Goal: Task Accomplishment & Management: Manage account settings

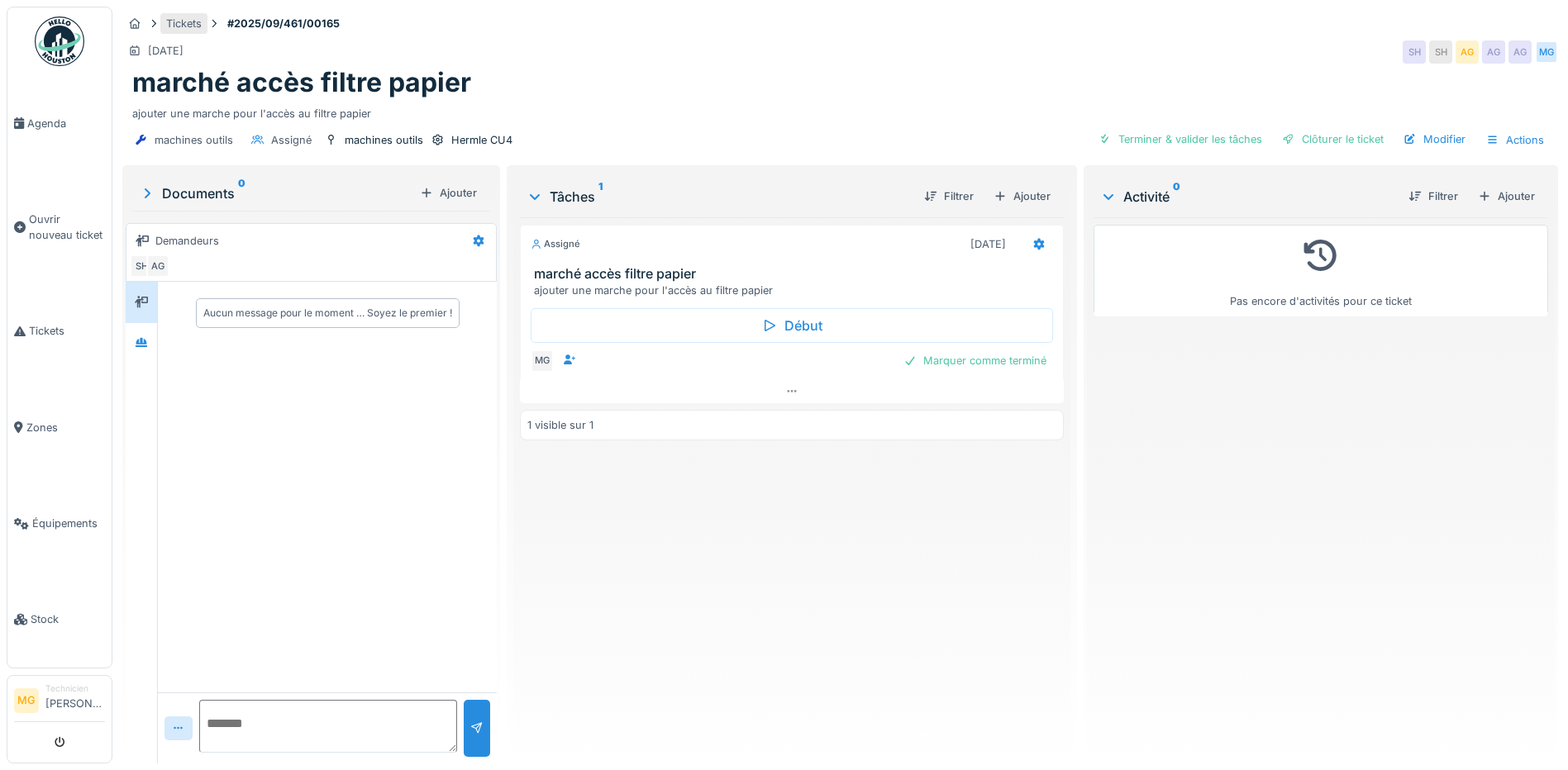
click at [171, 23] on div "Tickets" at bounding box center [184, 24] width 36 height 16
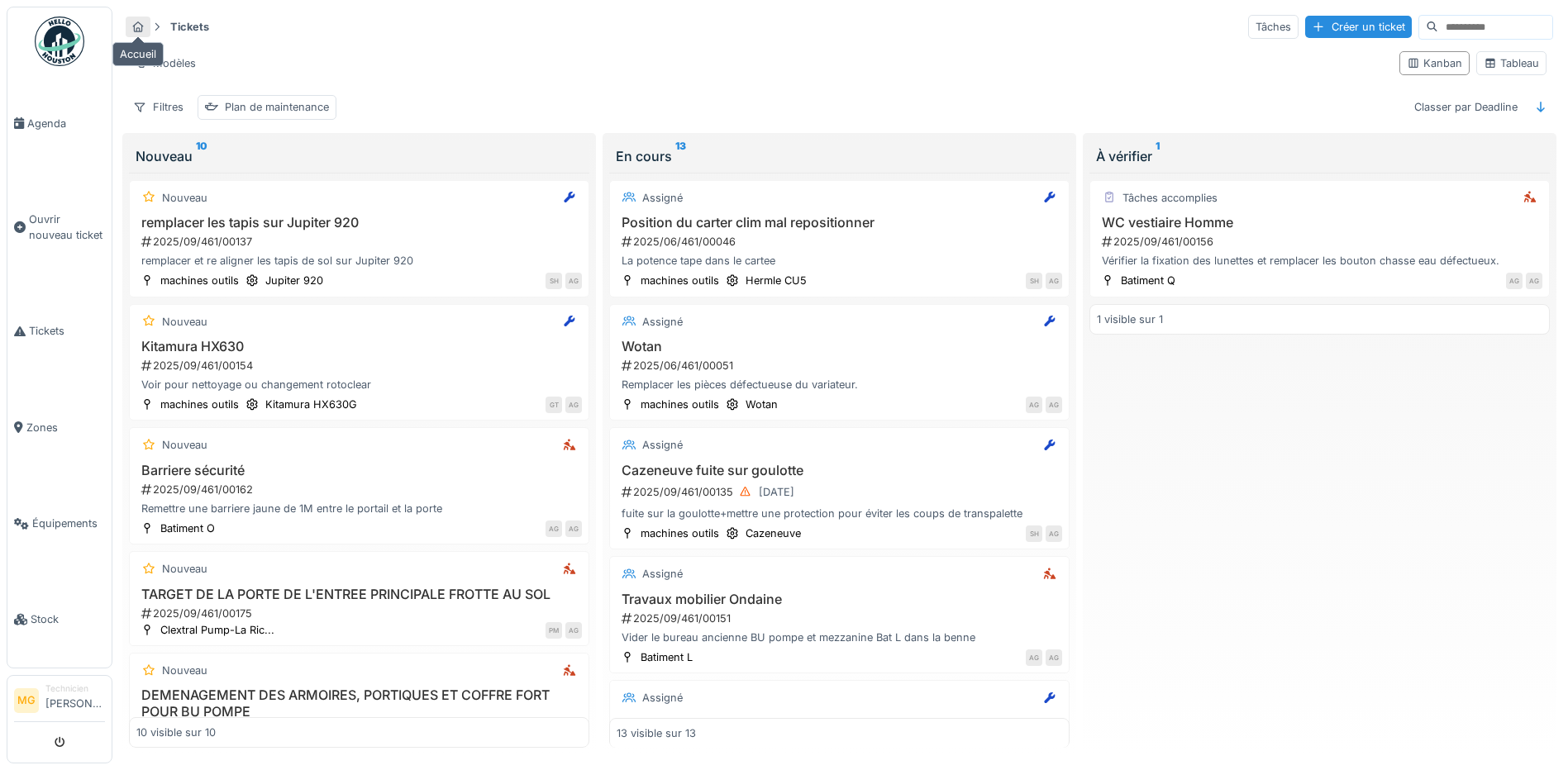
click at [143, 25] on icon at bounding box center [138, 26] width 14 height 11
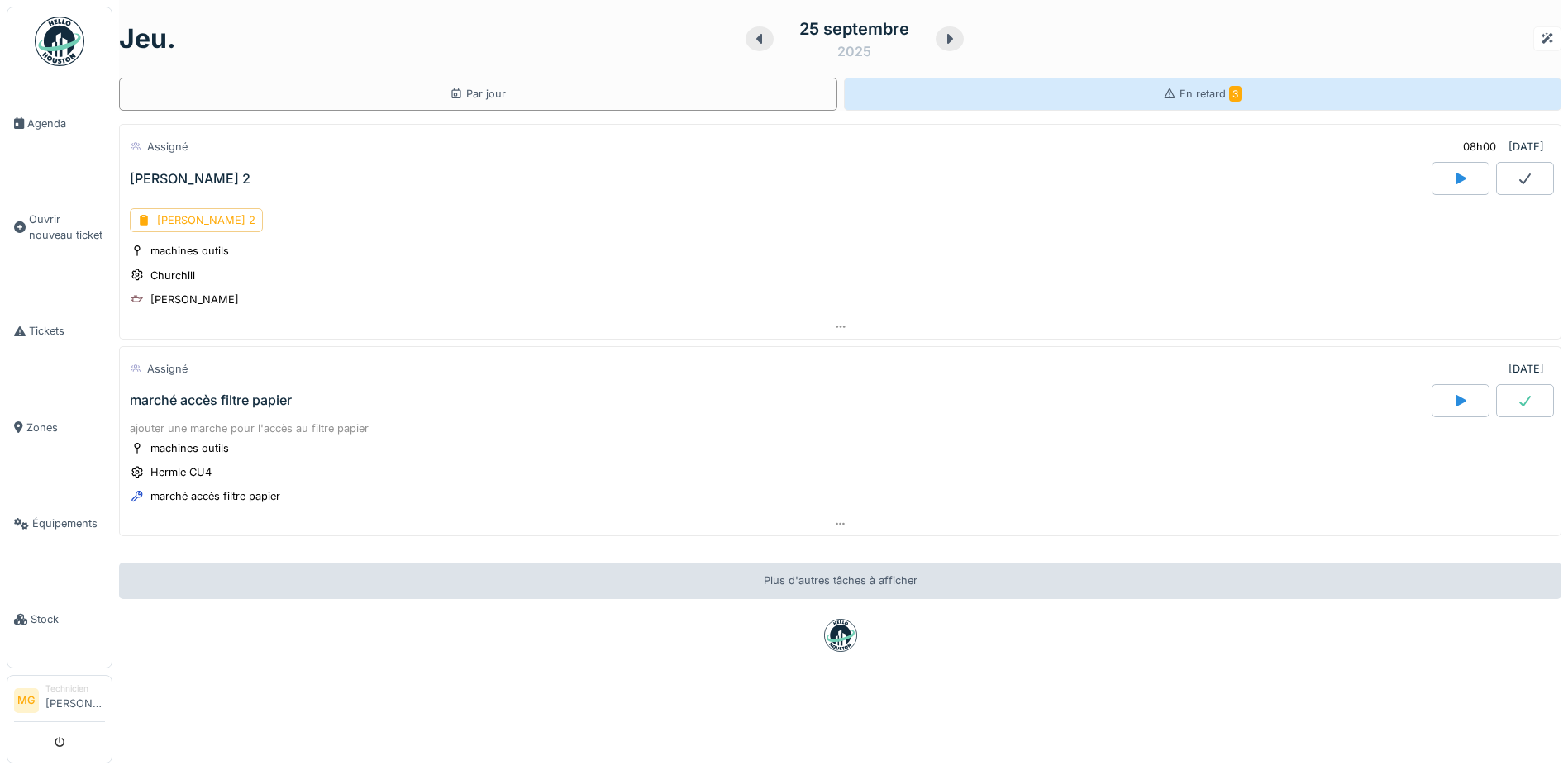
click at [1198, 95] on span "En retard 3" at bounding box center [1210, 93] width 62 height 13
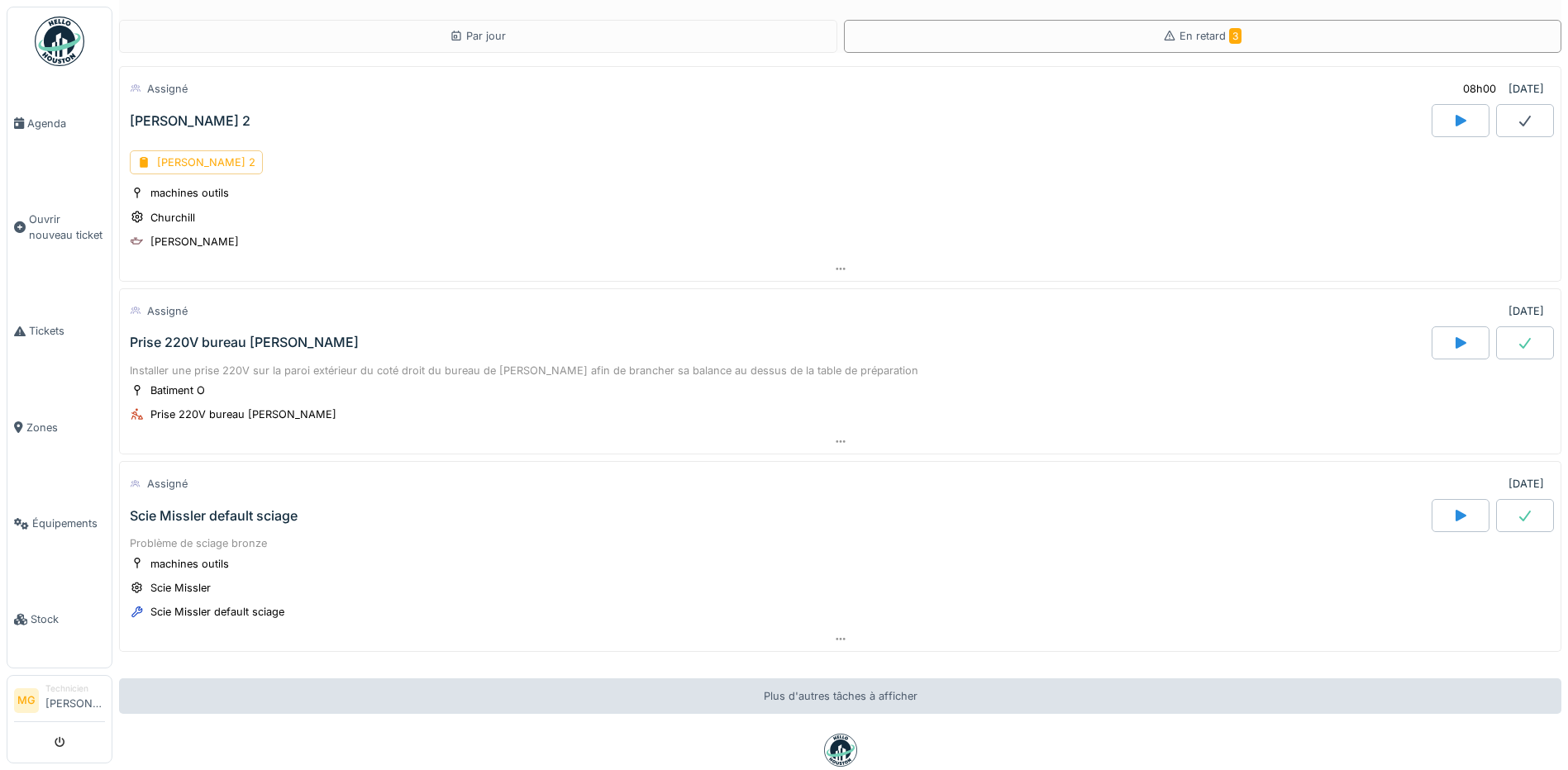
click at [1512, 346] on div at bounding box center [1525, 343] width 58 height 33
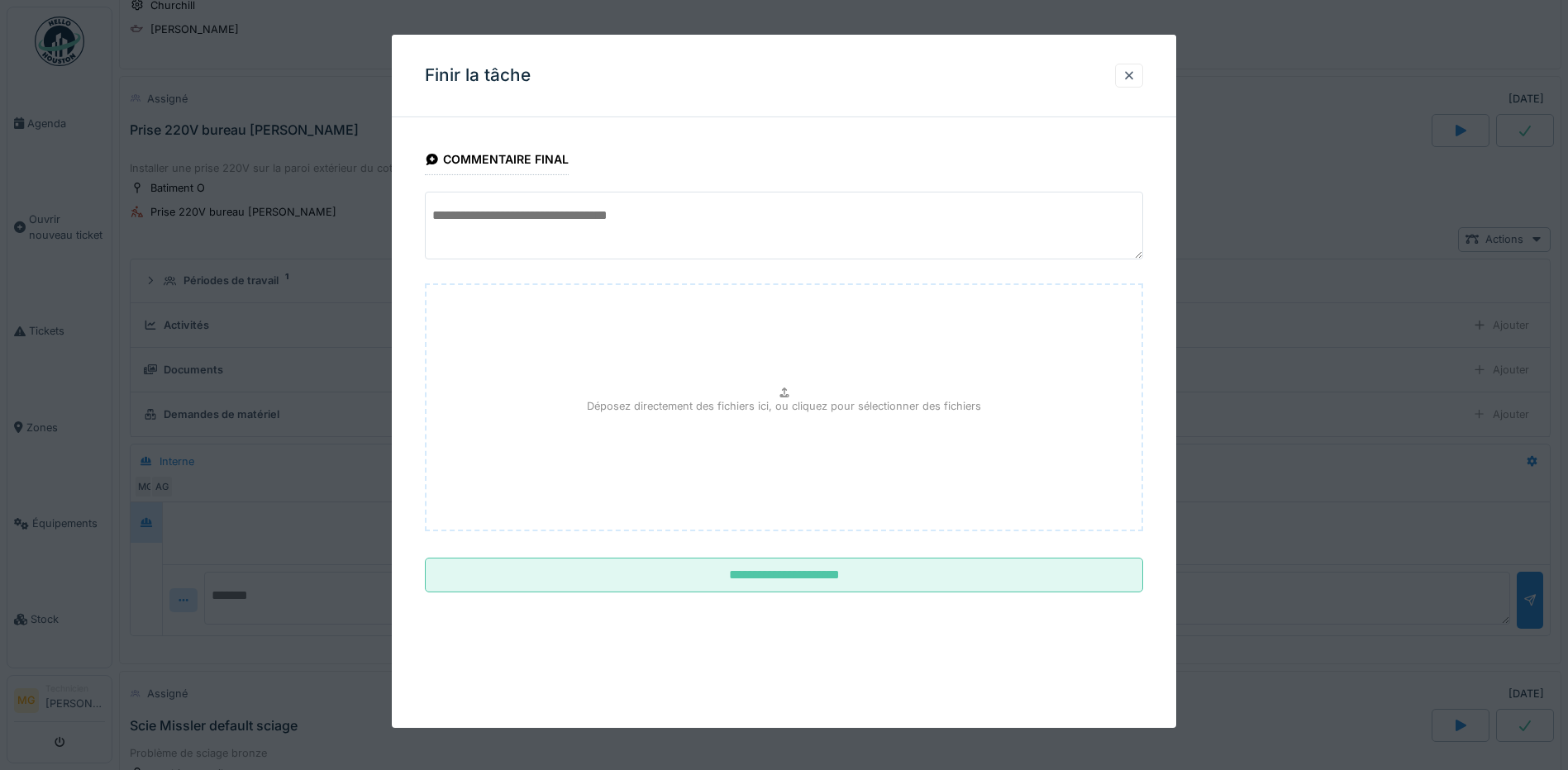
scroll to position [222, 0]
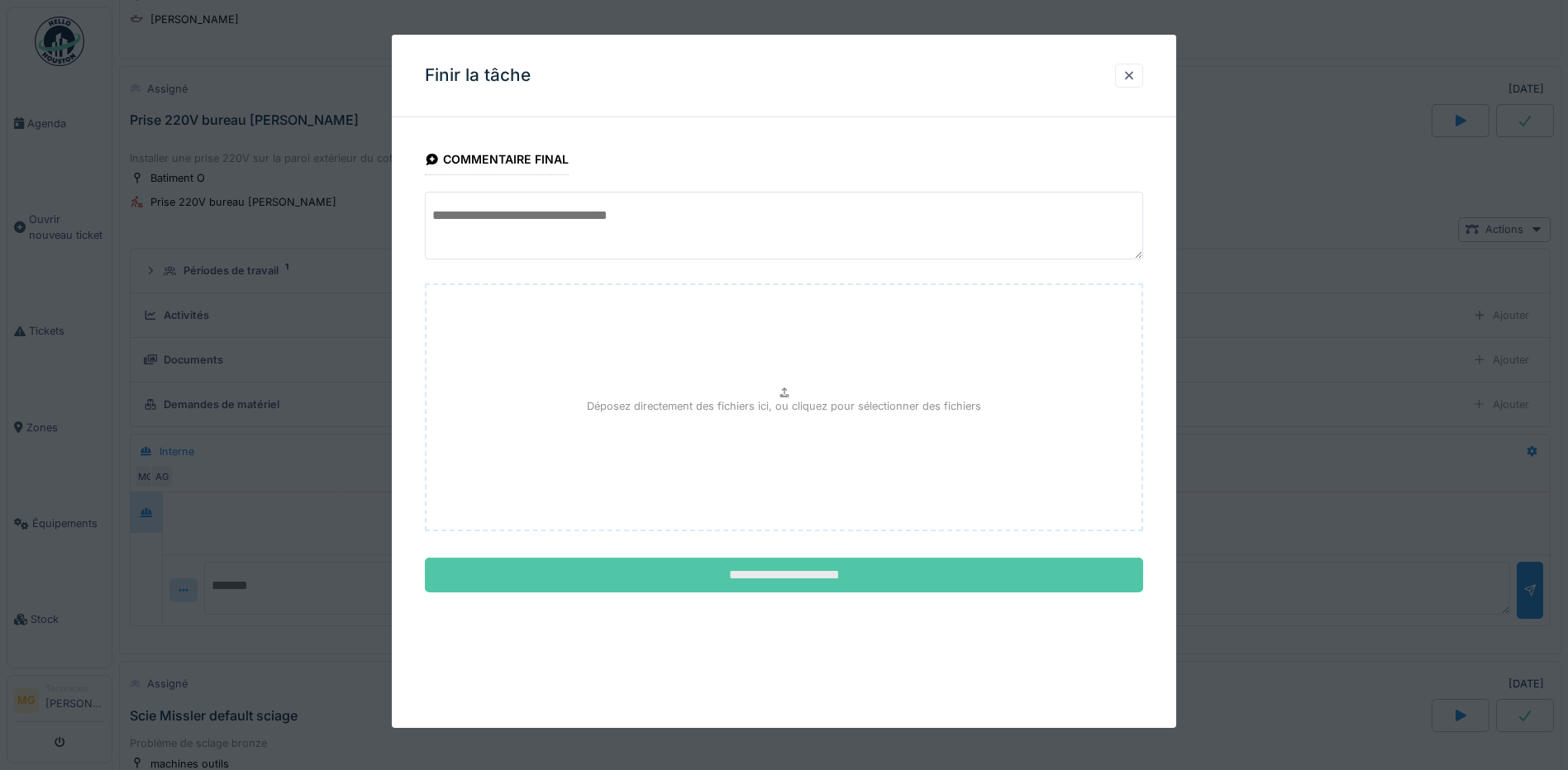
drag, startPoint x: 800, startPoint y: 582, endPoint x: 813, endPoint y: 567, distance: 19.8
click at [800, 582] on input "**********" at bounding box center [784, 575] width 718 height 35
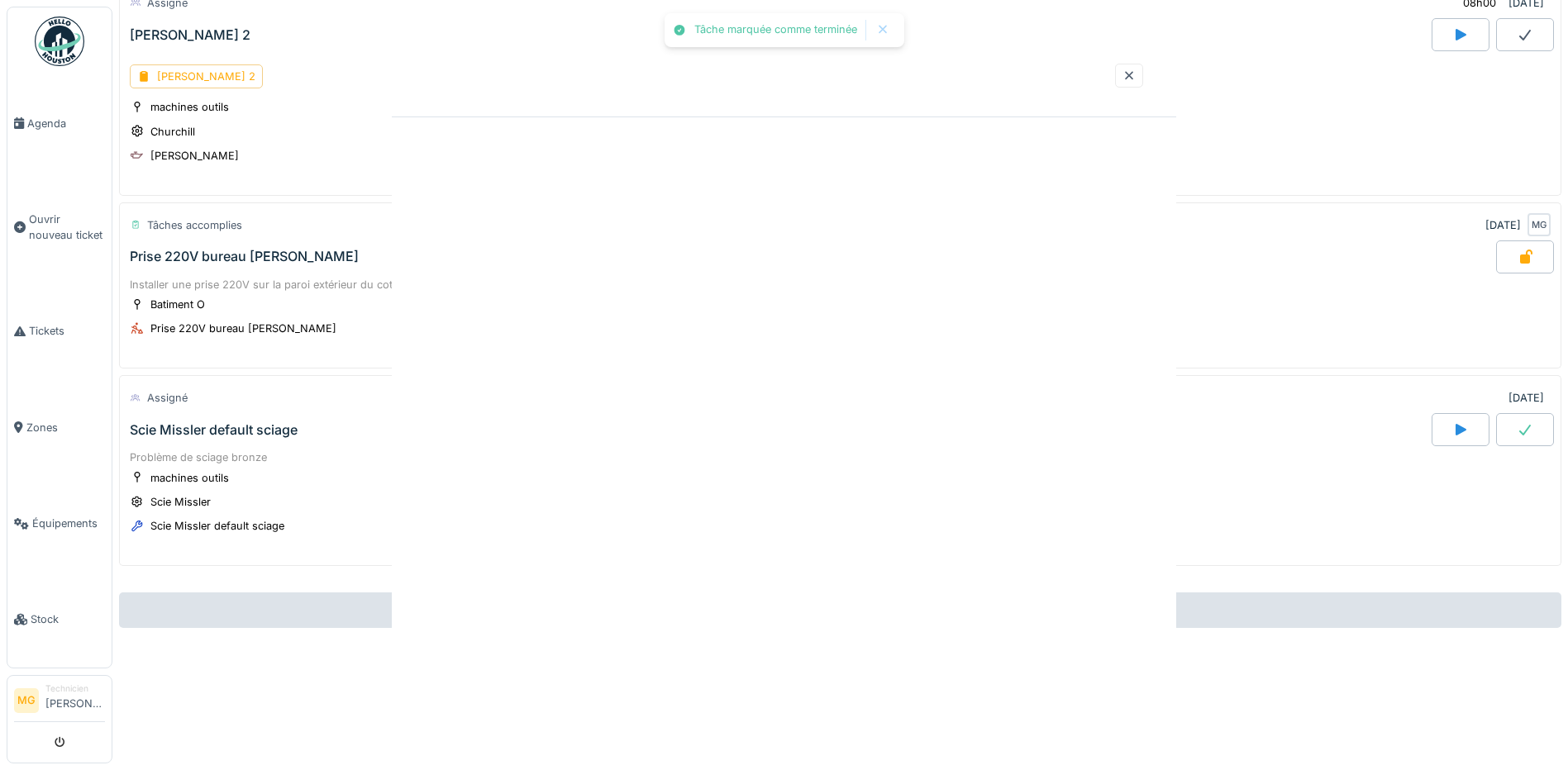
scroll to position [98, 0]
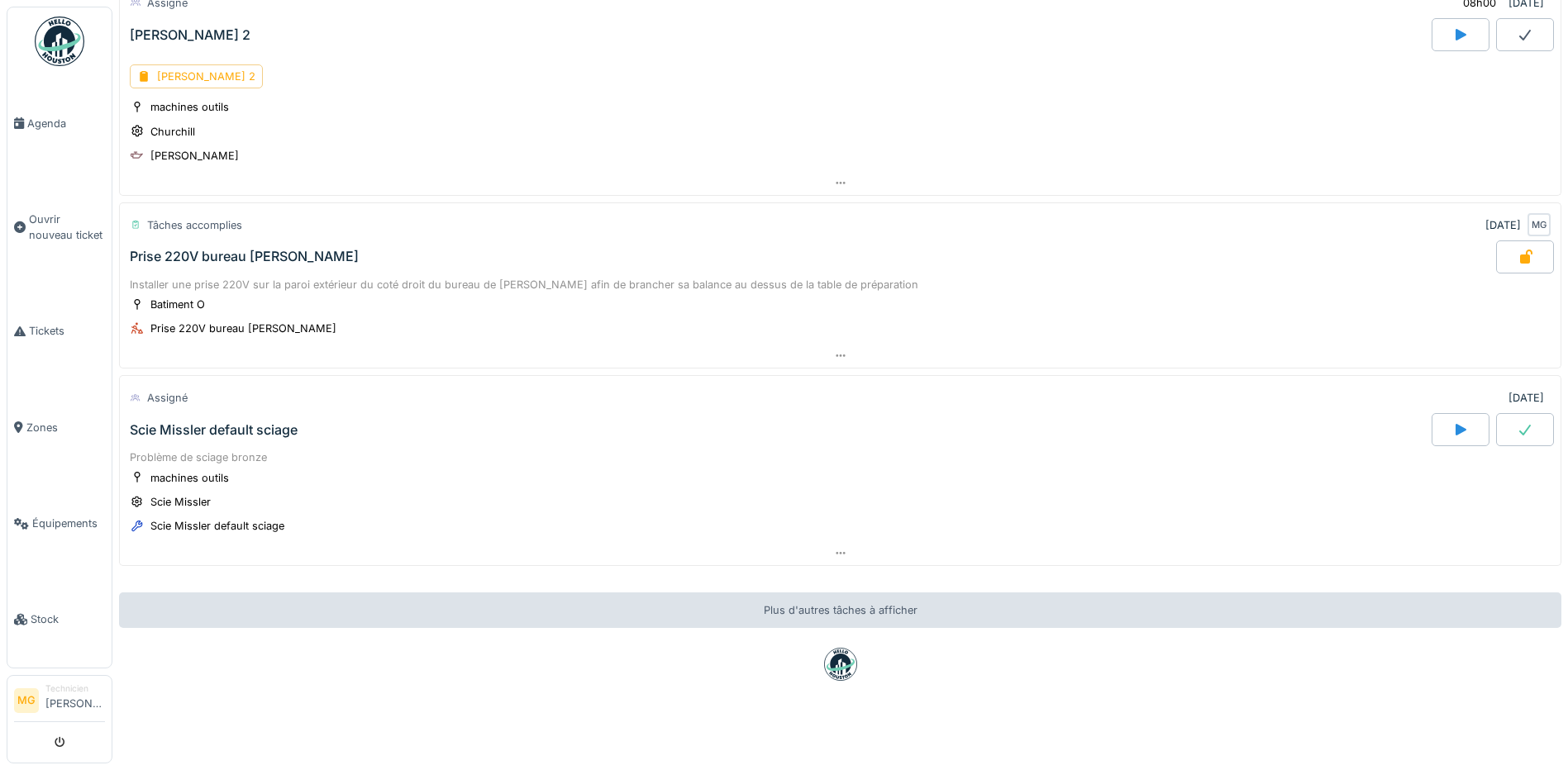
click at [219, 423] on div "Scie Missler default sciage" at bounding box center [214, 430] width 168 height 16
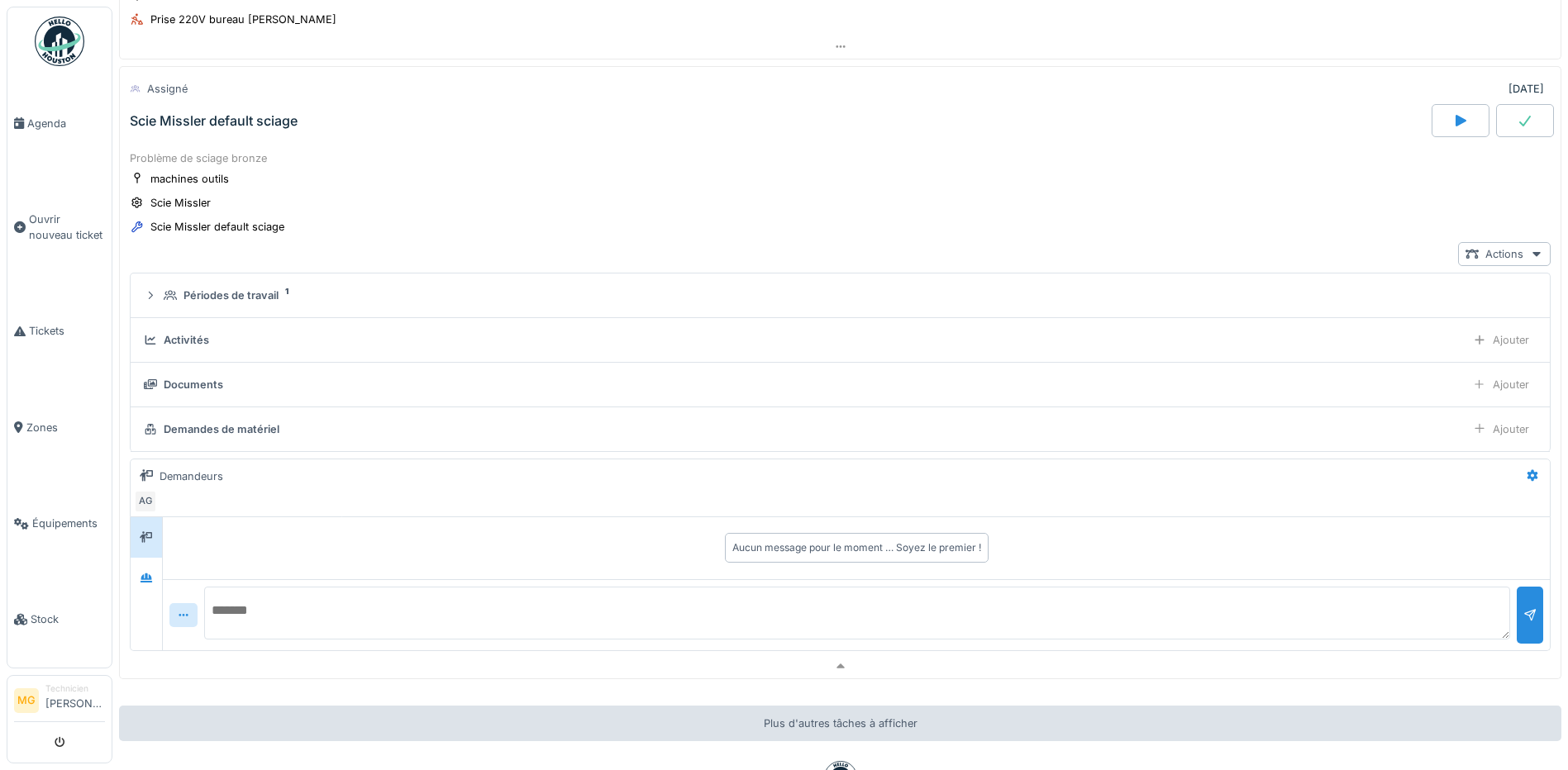
scroll to position [0, 0]
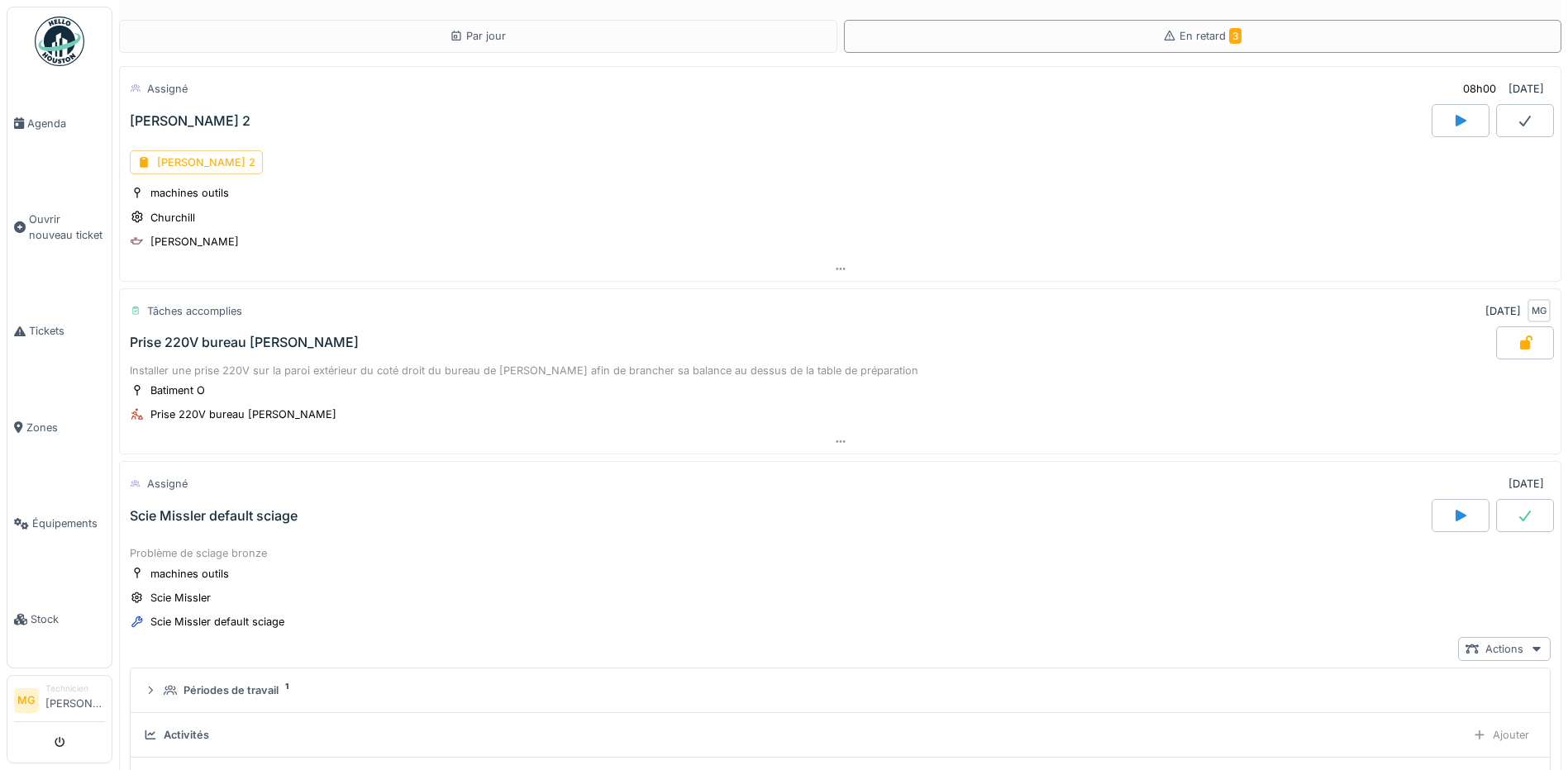
click at [71, 47] on img at bounding box center [59, 41] width 49 height 49
